Goal: Information Seeking & Learning: Learn about a topic

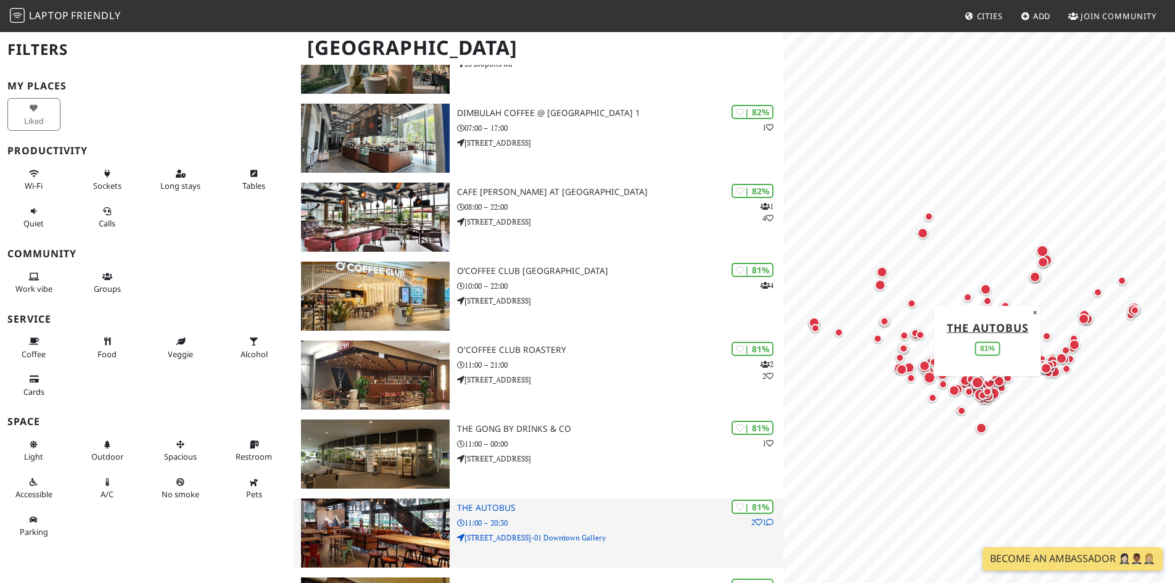
scroll to position [987, 0]
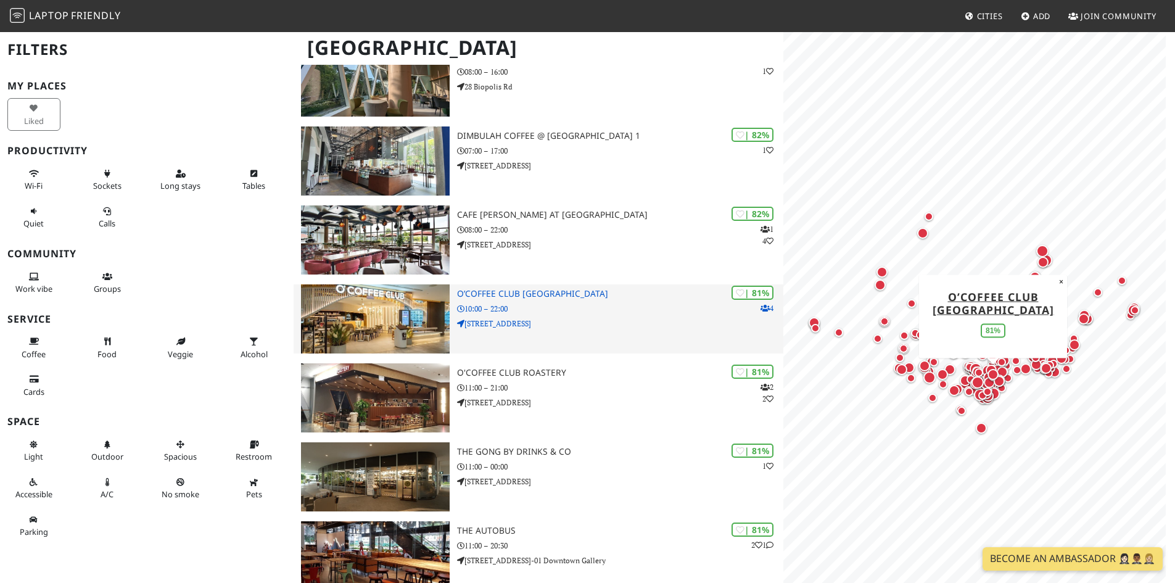
click at [396, 303] on img at bounding box center [375, 318] width 149 height 69
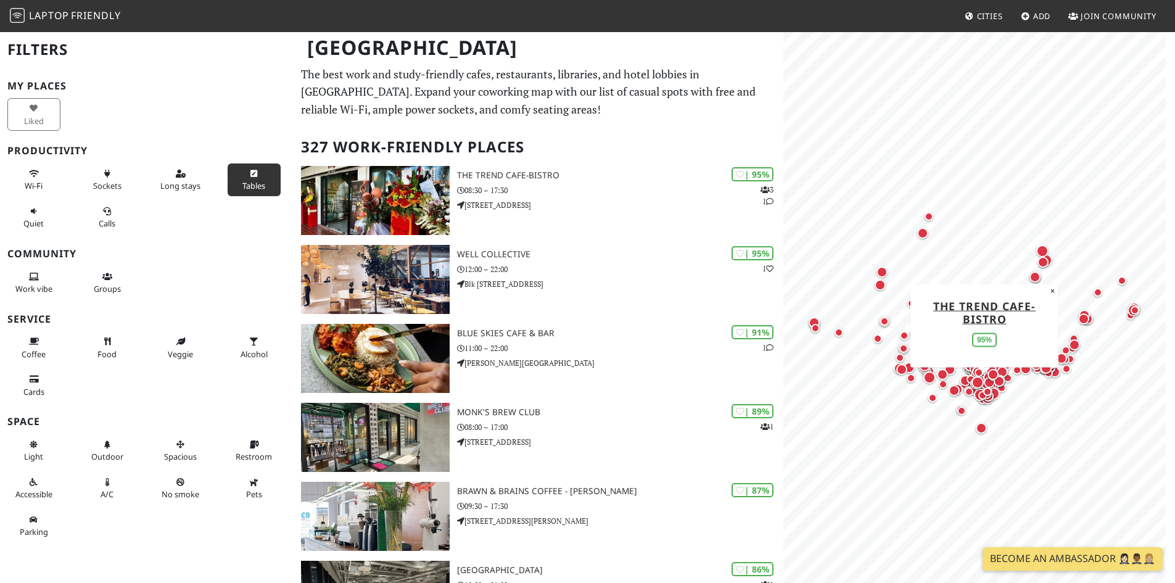
click at [242, 178] on button "Tables" at bounding box center [254, 179] width 53 height 33
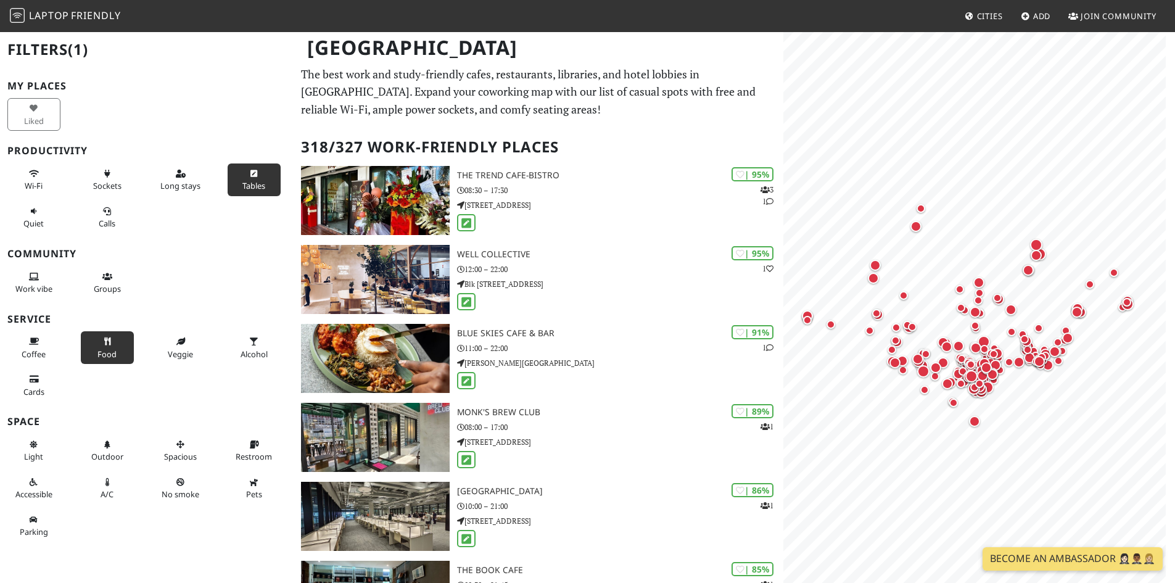
click at [111, 346] on button "Food" at bounding box center [107, 347] width 53 height 33
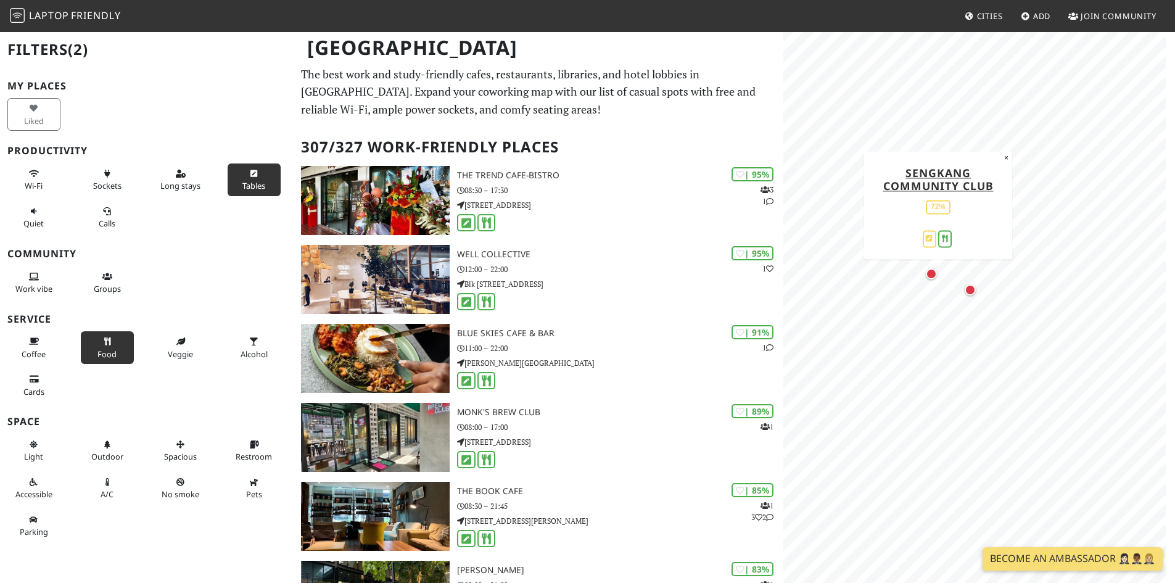
click at [930, 273] on div "Map marker" at bounding box center [930, 273] width 11 height 11
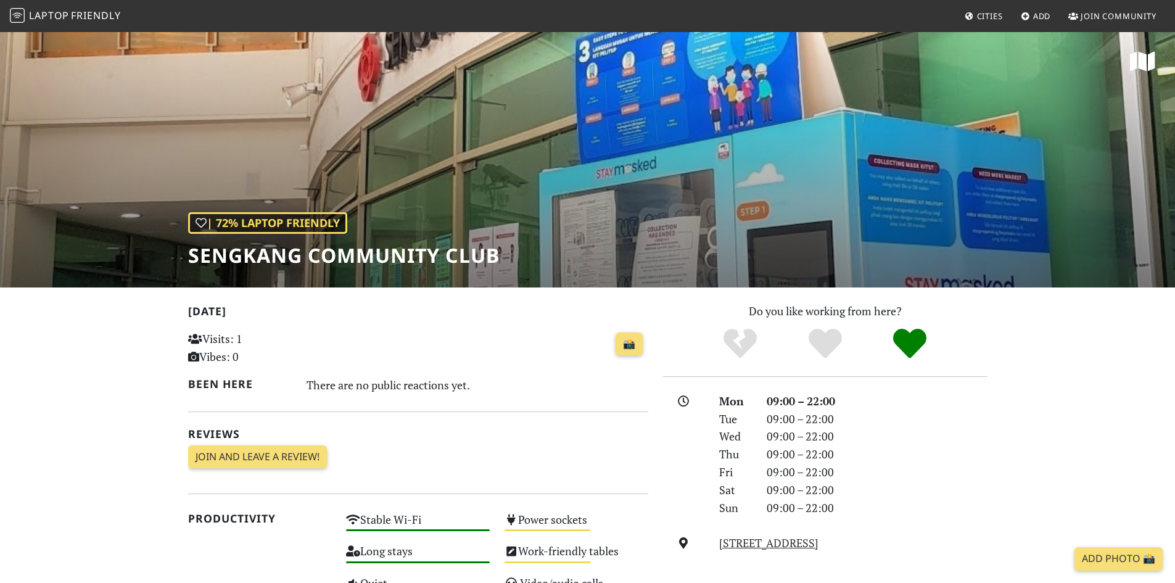
click at [527, 223] on div "| 72% Laptop Friendly Sengkang Community Club" at bounding box center [587, 159] width 1175 height 256
drag, startPoint x: 234, startPoint y: 342, endPoint x: 263, endPoint y: 348, distance: 30.2
click at [263, 348] on p "Visits: 1 Vibes: 0" at bounding box center [260, 348] width 144 height 36
drag, startPoint x: 353, startPoint y: 380, endPoint x: 384, endPoint y: 380, distance: 30.2
click at [383, 380] on div "There are no public reactions yet." at bounding box center [477, 385] width 342 height 20
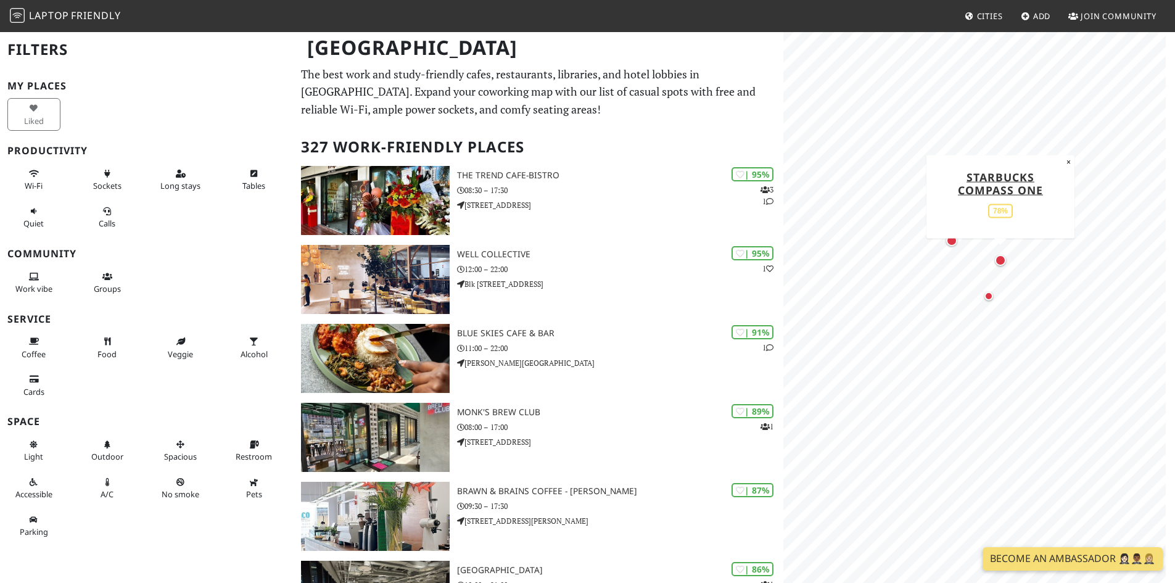
click at [995, 262] on div "Map marker" at bounding box center [1000, 260] width 11 height 11
